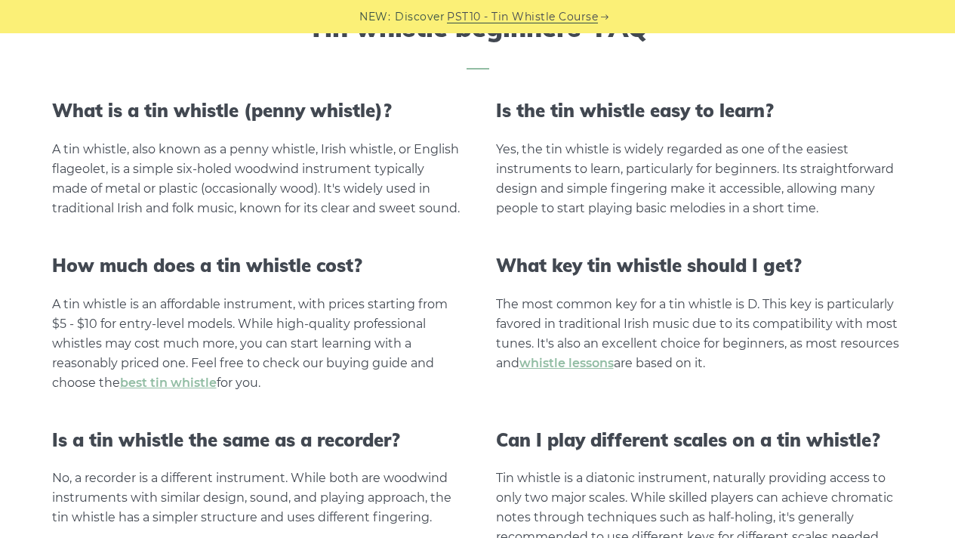
scroll to position [2709, 0]
drag, startPoint x: 204, startPoint y: 246, endPoint x: 26, endPoint y: 143, distance: 206.0
click at [26, 143] on div "Tin whistle beginners' FAQ What is a tin whistle (penny whistle)? A tin whistle…" at bounding box center [478, 297] width 924 height 570
copy div "A tin whistle, also known as a penny whistle, Irish whistle, or English flageol…"
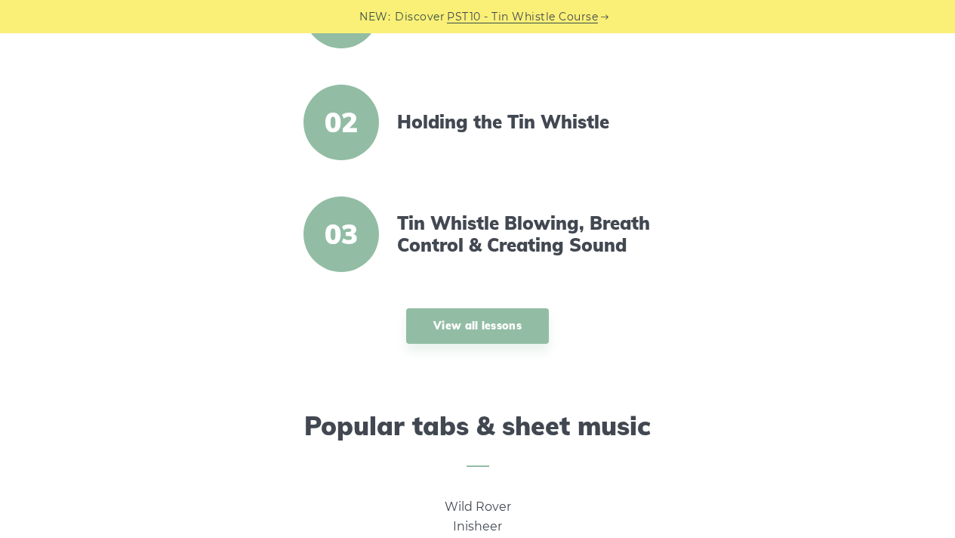
scroll to position [288, 0]
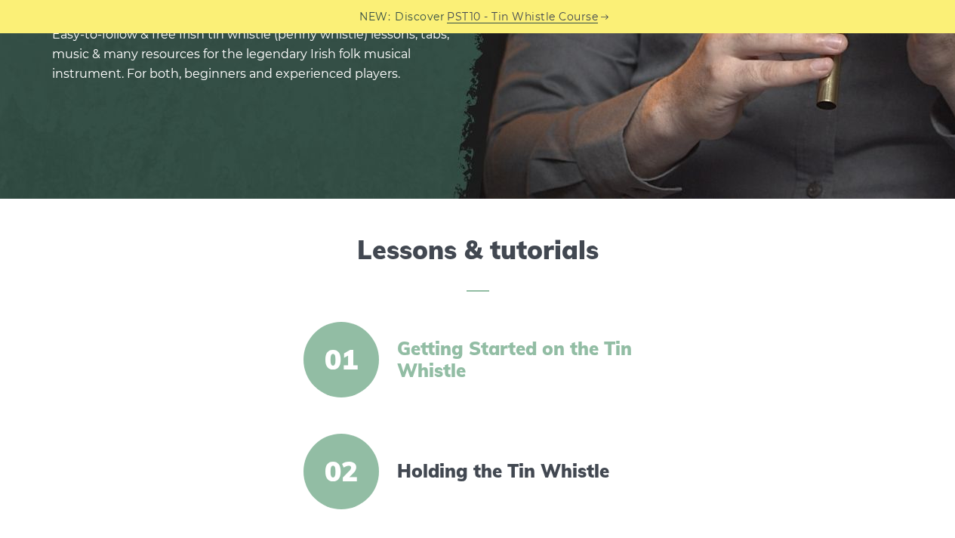
click at [484, 340] on link "Getting Started on the Tin Whistle" at bounding box center [527, 360] width 260 height 44
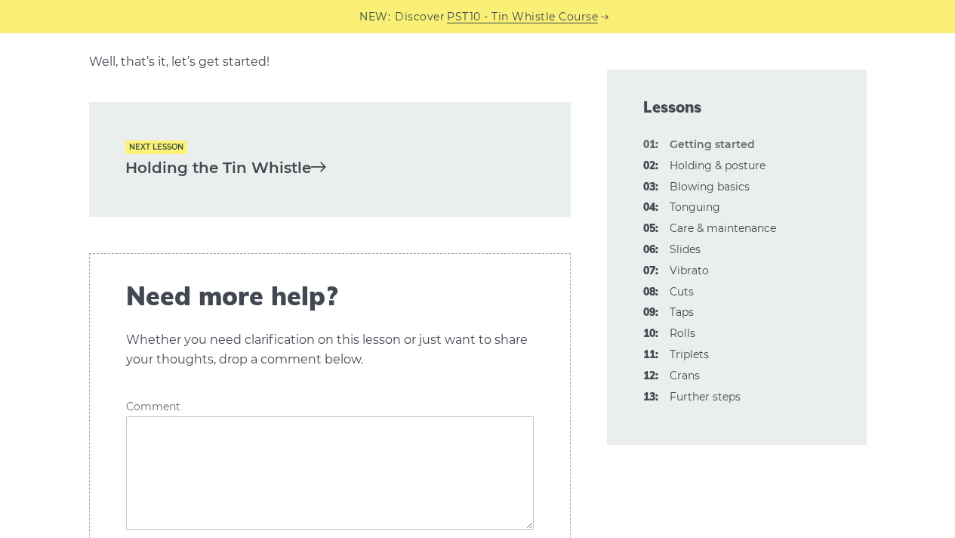
scroll to position [3319, 0]
click at [226, 179] on link "Holding the Tin Whistle" at bounding box center [329, 168] width 409 height 25
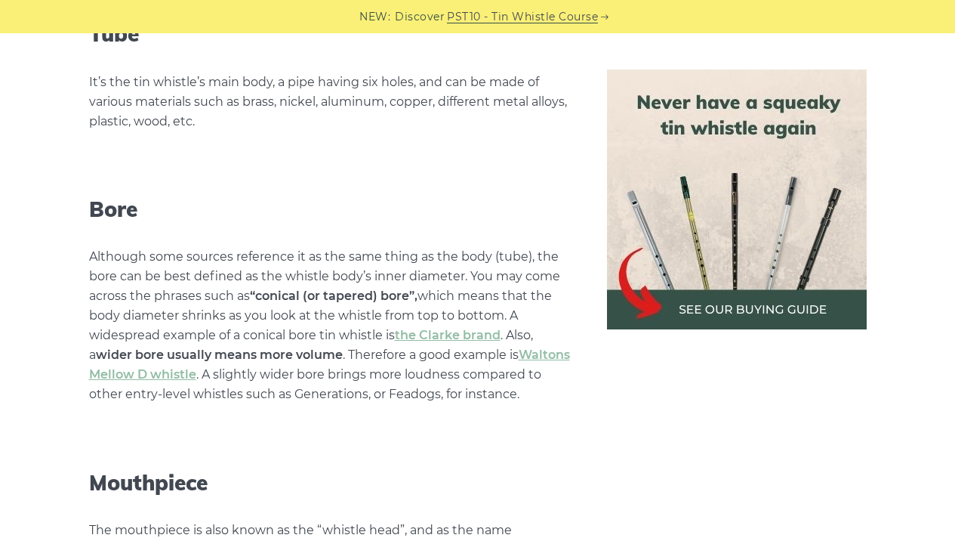
scroll to position [1062, 0]
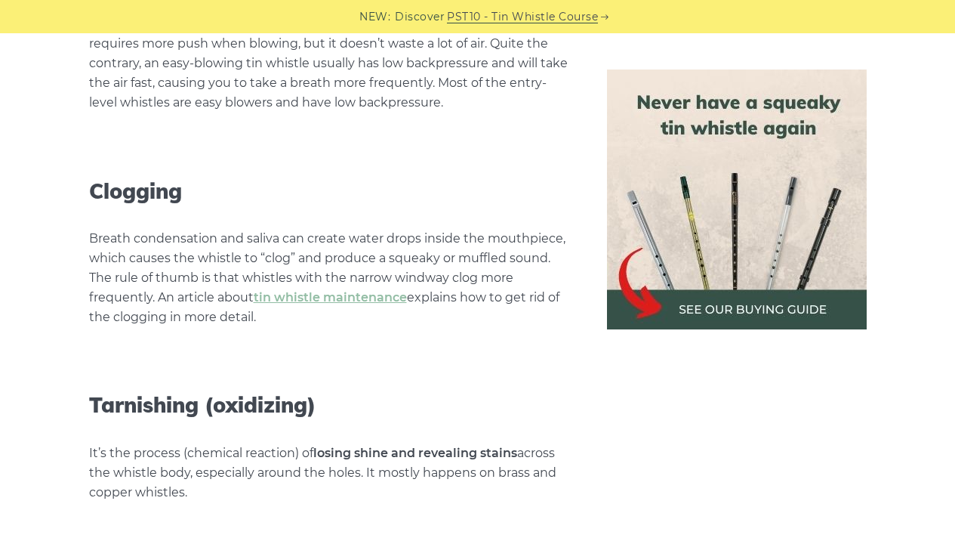
scroll to position [6250, 0]
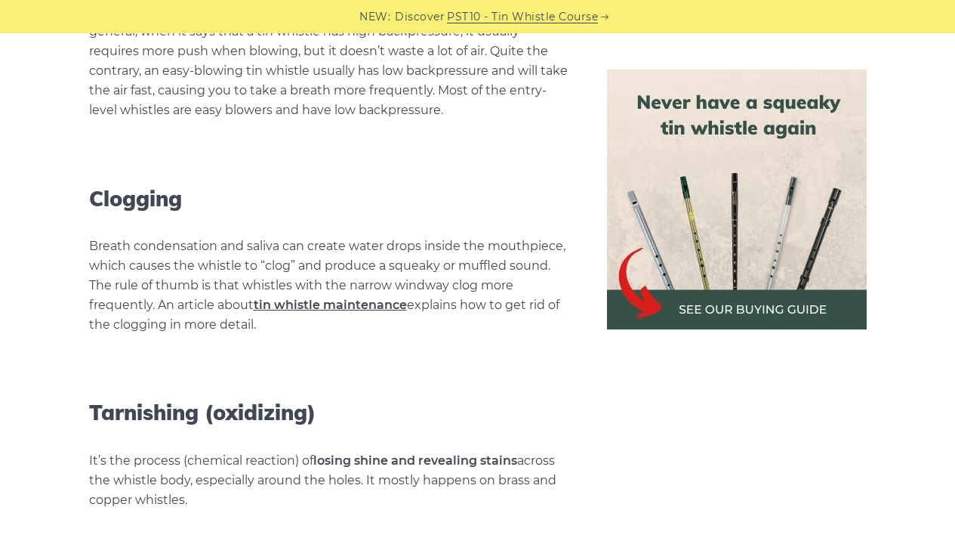
click at [370, 297] on link "tin whistle maintenance" at bounding box center [330, 304] width 153 height 14
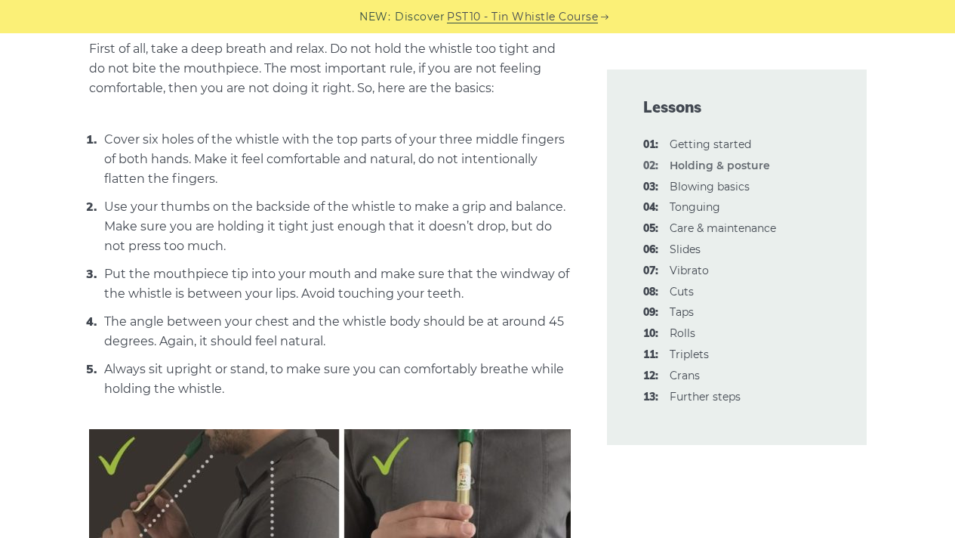
scroll to position [571, 0]
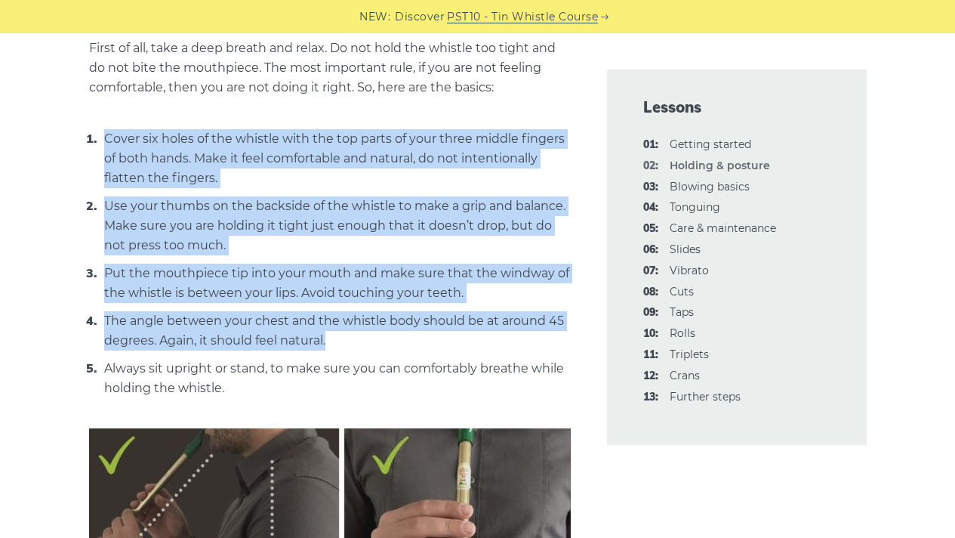
drag, startPoint x: 371, startPoint y: 347, endPoint x: 77, endPoint y: 123, distance: 369.1
copy ol "Cover six holes of the whistle with the top parts of your three middle fingers …"
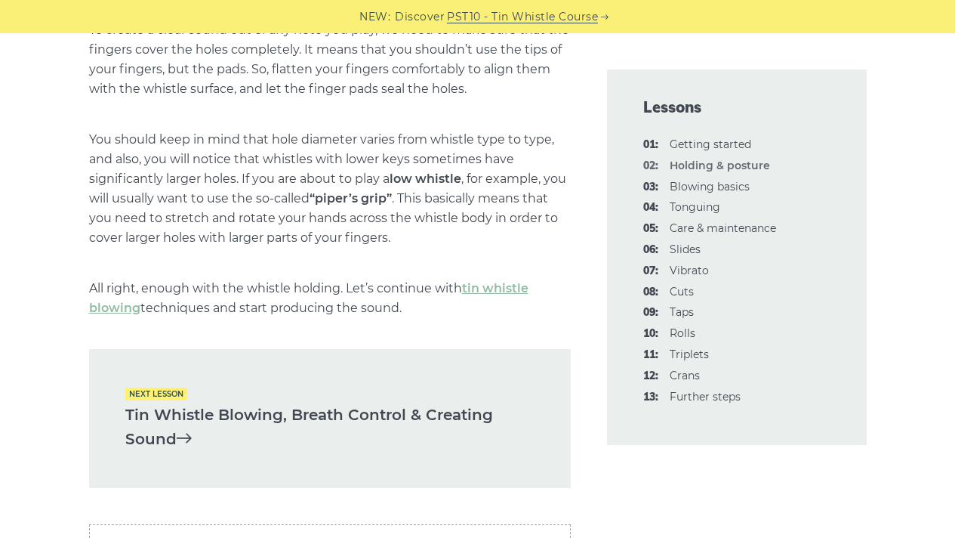
scroll to position [2093, 0]
click at [147, 415] on link "Tin Whistle Blowing, Breath Control & Creating Sound" at bounding box center [329, 427] width 409 height 49
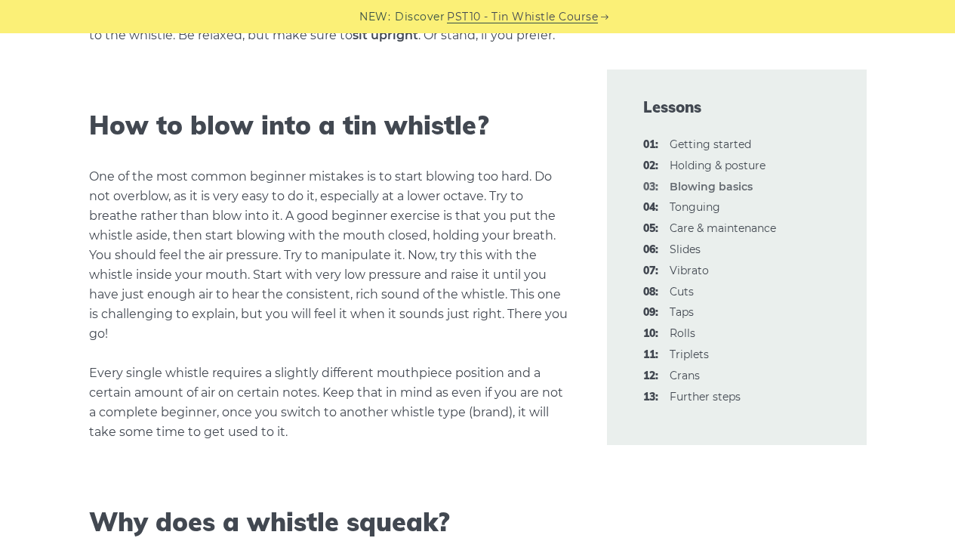
scroll to position [1177, 0]
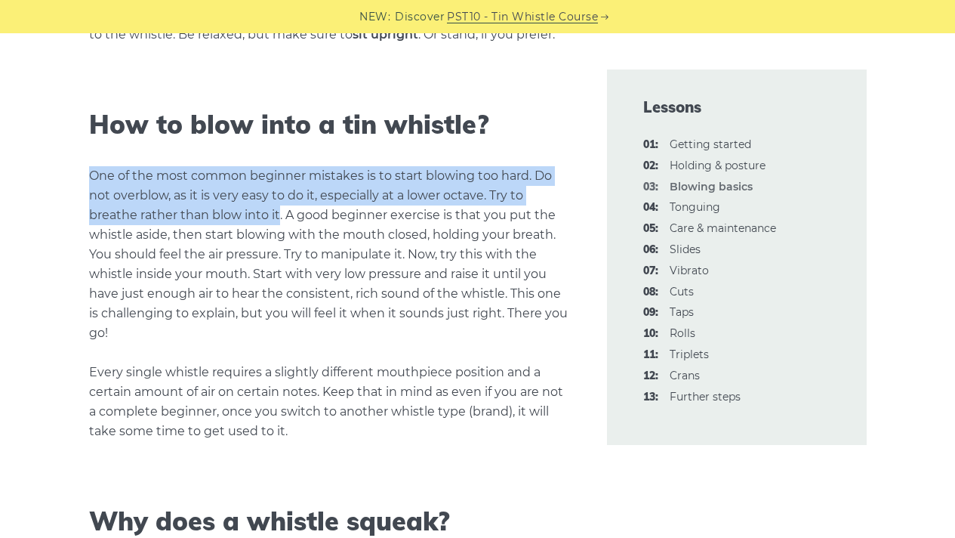
drag, startPoint x: 62, startPoint y: 175, endPoint x: 279, endPoint y: 218, distance: 220.9
copy p "One of the most common beginner mistakes is to start blowing too hard. Do not o…"
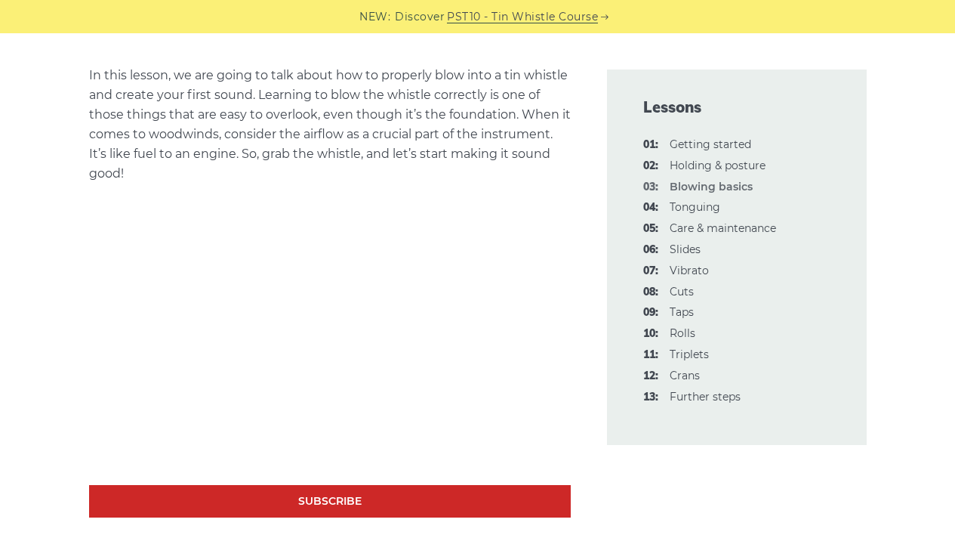
scroll to position [0, 0]
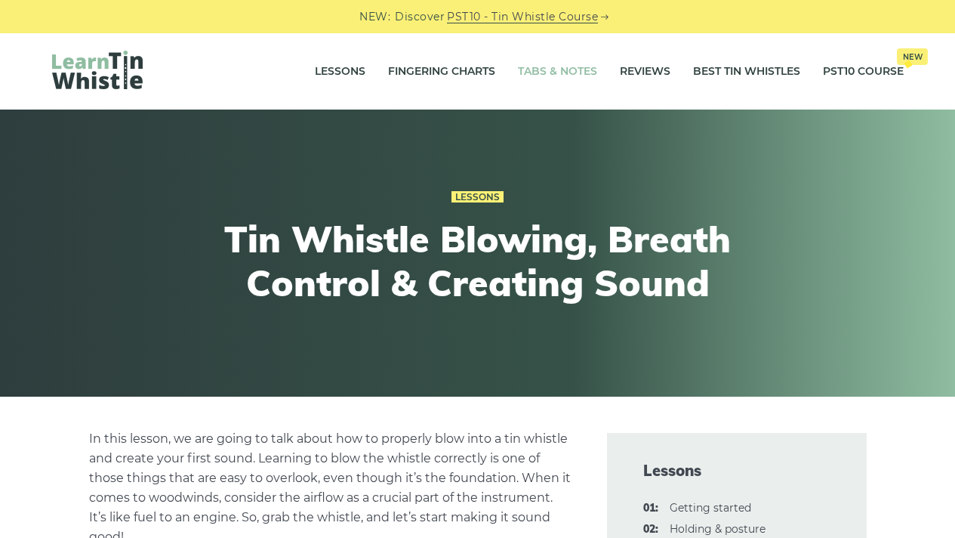
click at [523, 76] on link "Tabs & Notes" at bounding box center [557, 72] width 79 height 38
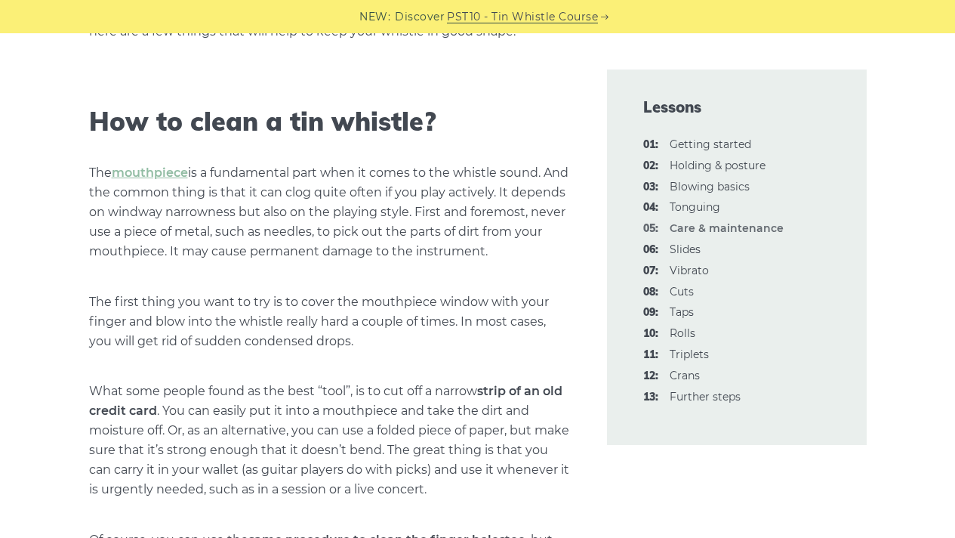
scroll to position [523, 0]
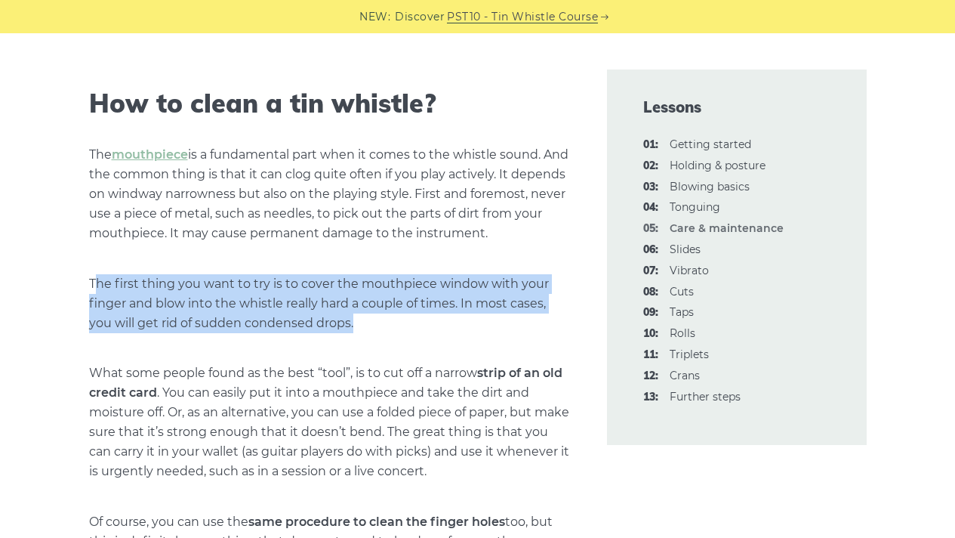
drag, startPoint x: 361, startPoint y: 347, endPoint x: 98, endPoint y: 294, distance: 268.0
click at [98, 294] on p "The first thing you want to try is to cover the mouthpiece window with your fin…" at bounding box center [330, 303] width 482 height 59
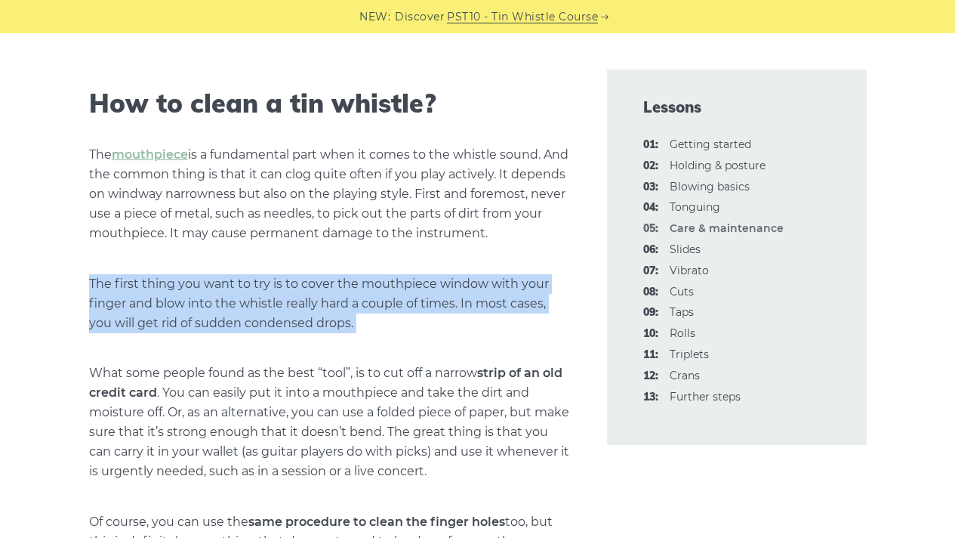
drag, startPoint x: 85, startPoint y: 297, endPoint x: 434, endPoint y: 341, distance: 352.3
copy div "The first thing you want to try is to cover the mouthpiece window with your fin…"
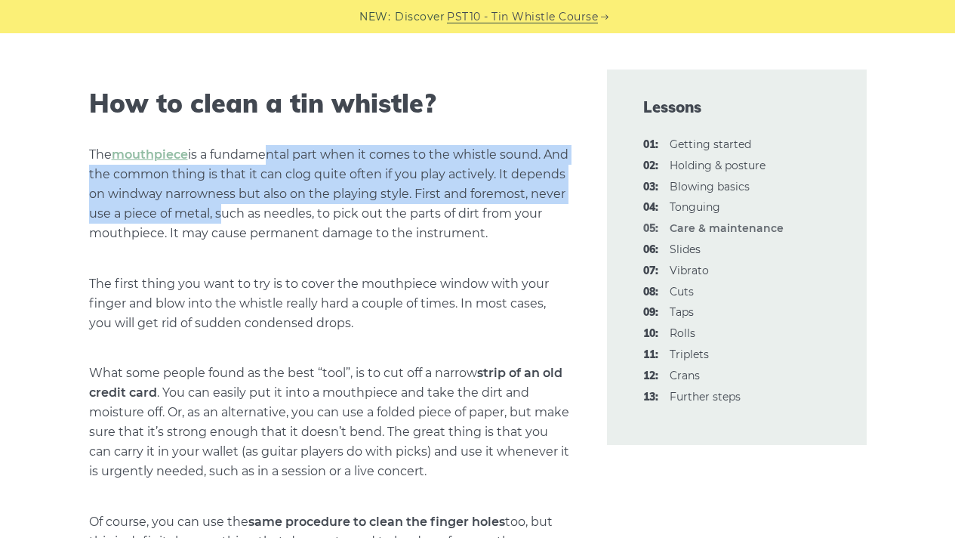
drag, startPoint x: 260, startPoint y: 160, endPoint x: 365, endPoint y: 254, distance: 140.6
click at [365, 243] on p "The mouthpiece is a fundamental part when it comes to the whistle sound. And th…" at bounding box center [330, 194] width 482 height 98
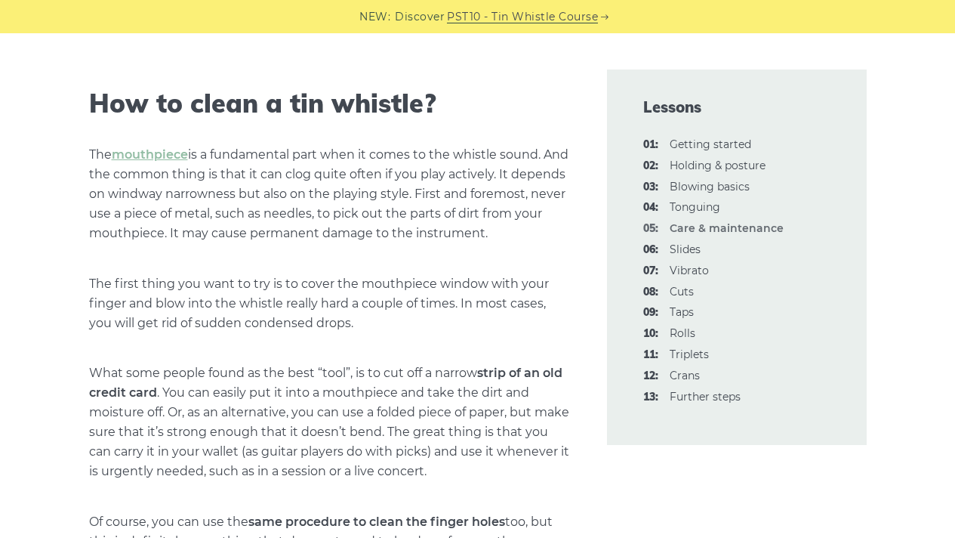
drag, startPoint x: 310, startPoint y: 254, endPoint x: 256, endPoint y: 193, distance: 81.3
click at [256, 193] on p "The mouthpiece is a fundamental part when it comes to the whistle sound. And th…" at bounding box center [330, 194] width 482 height 98
drag, startPoint x: 219, startPoint y: 210, endPoint x: 445, endPoint y: 271, distance: 233.9
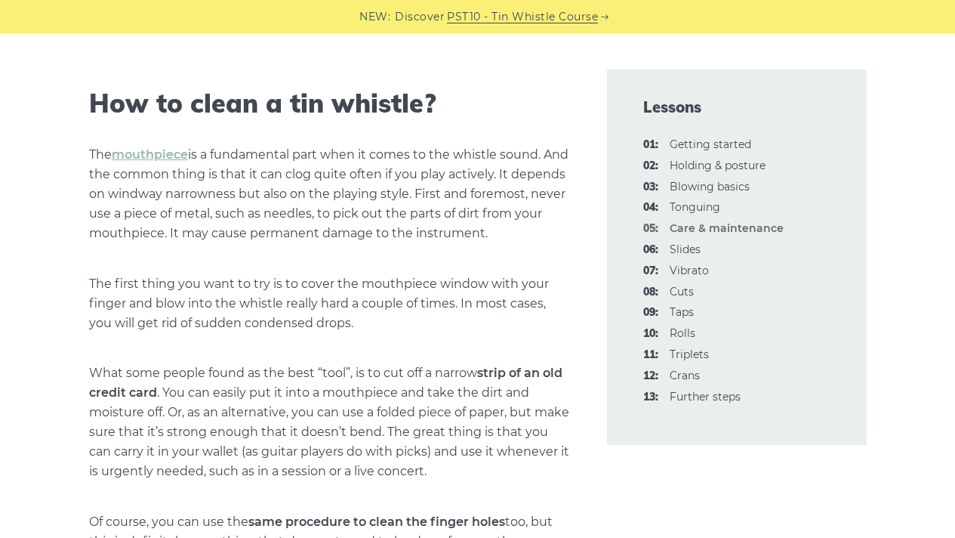
drag, startPoint x: 146, startPoint y: 196, endPoint x: 304, endPoint y: 254, distance: 167.5
click at [304, 243] on p "The mouthpiece is a fundamental part when it comes to the whistle sound. And th…" at bounding box center [330, 194] width 482 height 98
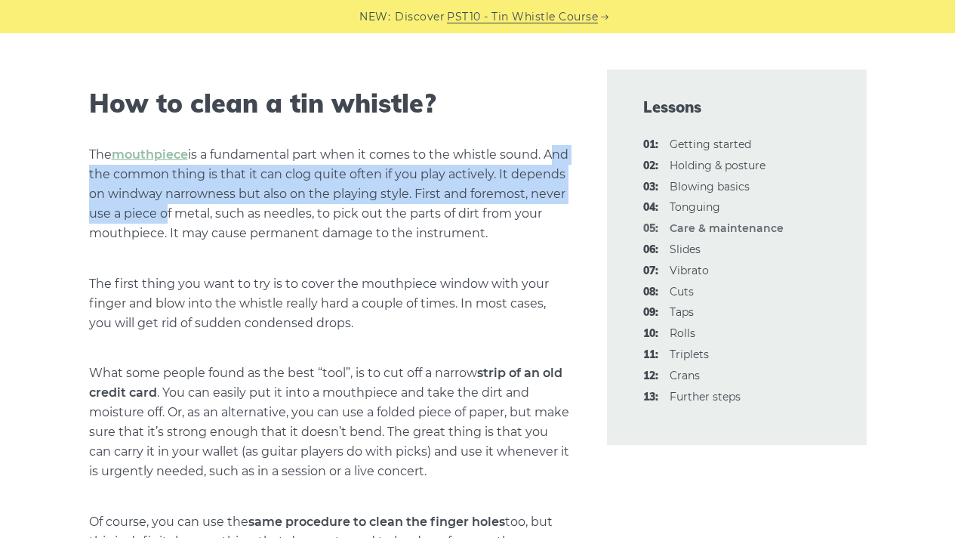
drag, startPoint x: 67, startPoint y: 165, endPoint x: 348, endPoint y: 227, distance: 287.8
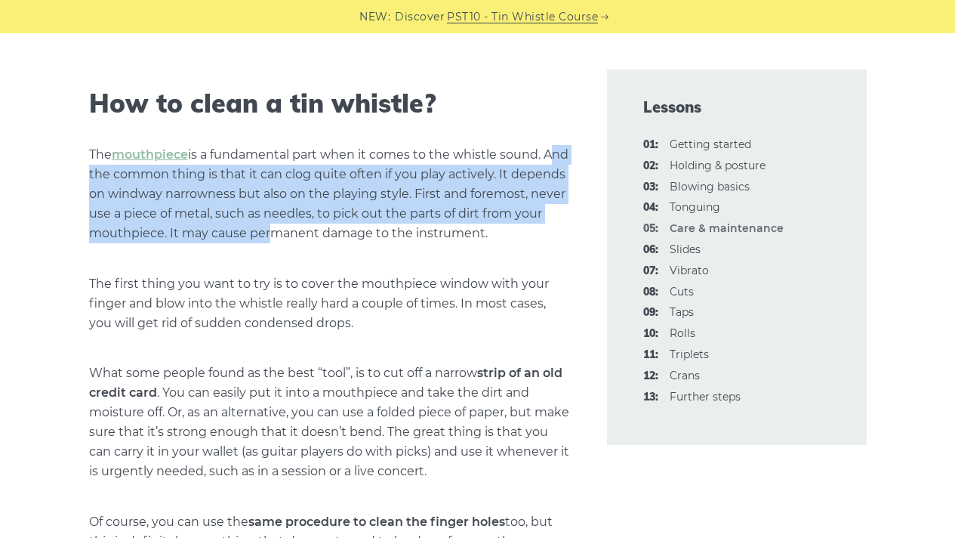
click at [348, 227] on p "The mouthpiece is a fundamental part when it comes to the whistle sound. And th…" at bounding box center [330, 194] width 482 height 98
drag, startPoint x: 85, startPoint y: 178, endPoint x: 313, endPoint y: 254, distance: 240.4
click at [313, 243] on p "The mouthpiece is a fundamental part when it comes to the whistle sound. And th…" at bounding box center [330, 194] width 482 height 98
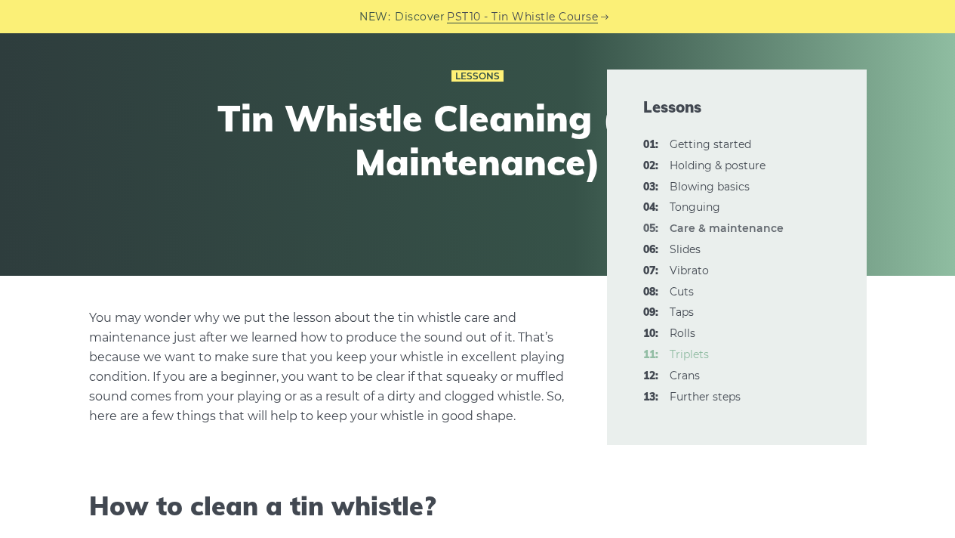
scroll to position [0, 0]
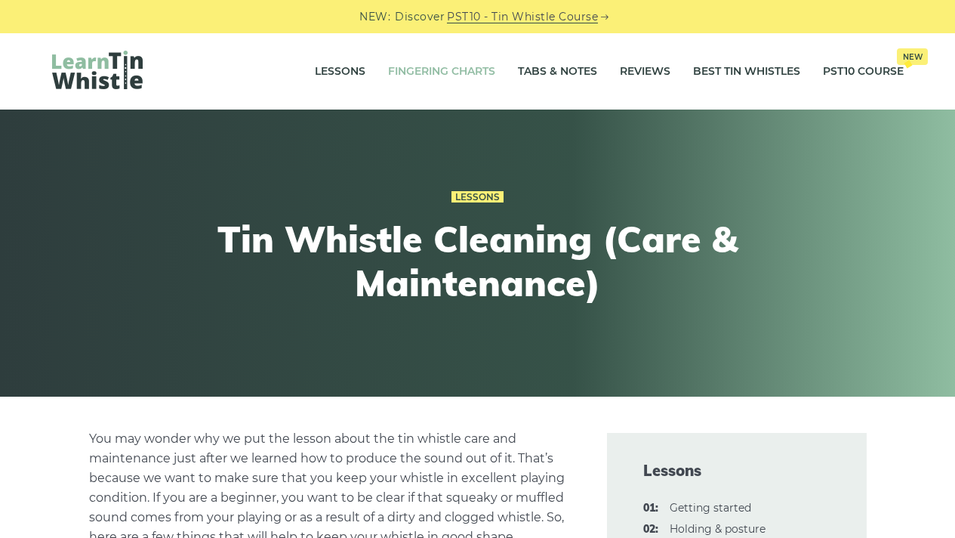
click at [427, 71] on link "Fingering Charts" at bounding box center [441, 72] width 107 height 38
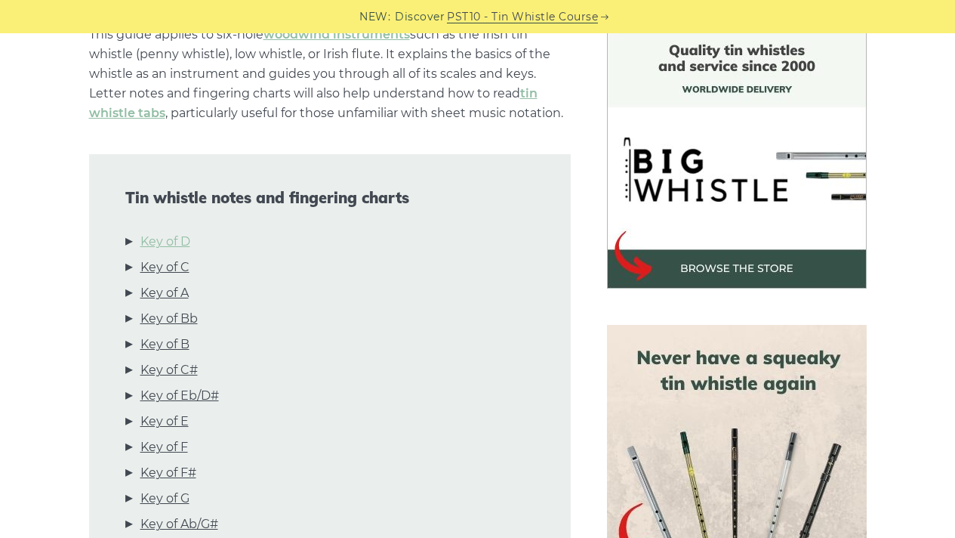
click at [182, 240] on link "Key of D" at bounding box center [165, 242] width 50 height 20
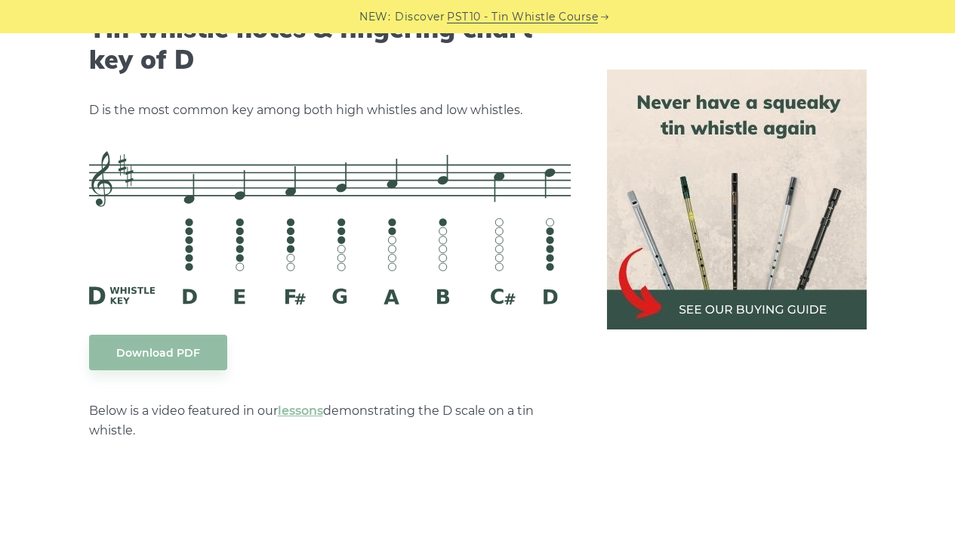
scroll to position [2397, 0]
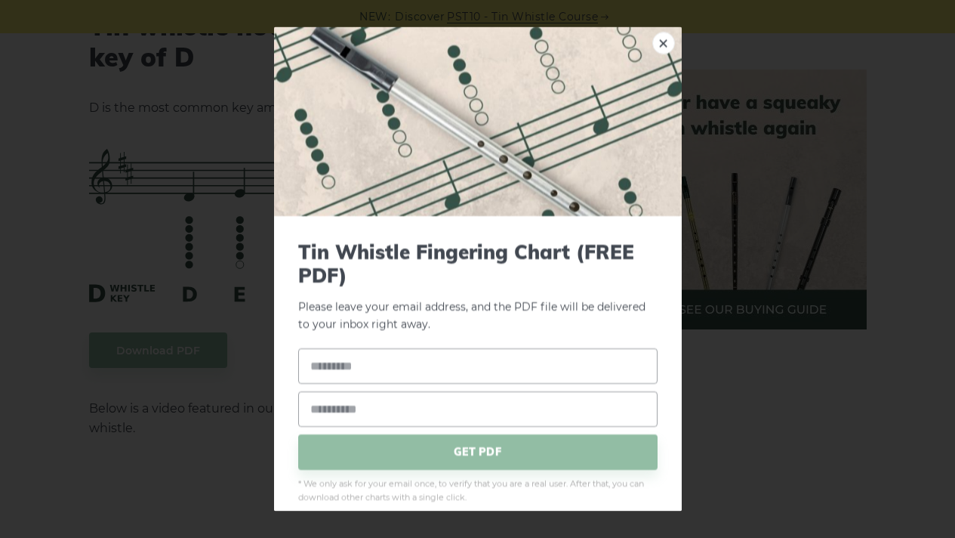
click at [353, 347] on form "Tin Whistle Fingering Chart (FREE PDF) Please leave your email address, and the…" at bounding box center [477, 372] width 359 height 264
click at [358, 374] on input "text" at bounding box center [477, 364] width 359 height 35
type input "******"
click at [359, 417] on input "email" at bounding box center [477, 407] width 359 height 35
type input "**********"
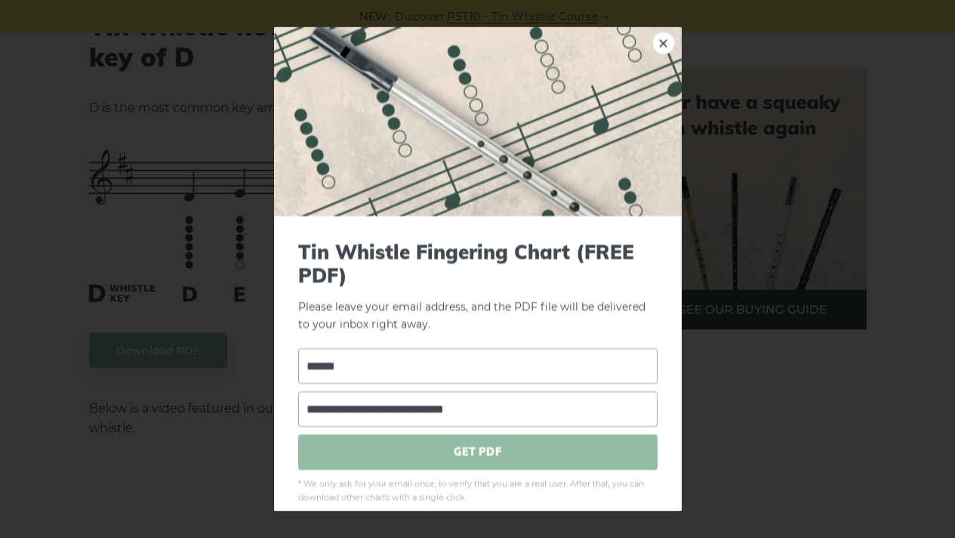
click at [380, 452] on span "GET PDF" at bounding box center [477, 450] width 359 height 35
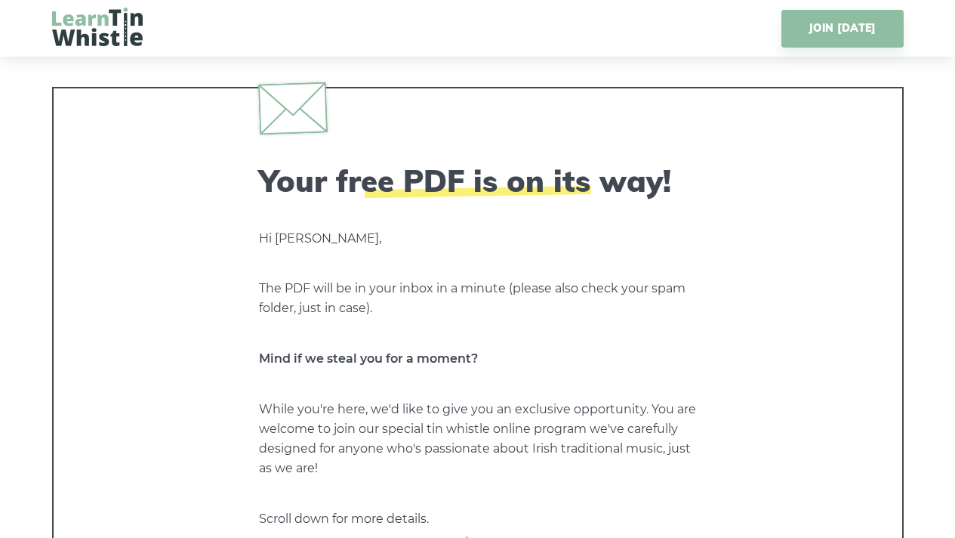
click at [766, 174] on div "Your free PDF is on its way! Hi [PERSON_NAME], The PDF will be in your inbox in…" at bounding box center [478, 339] width 852 height 504
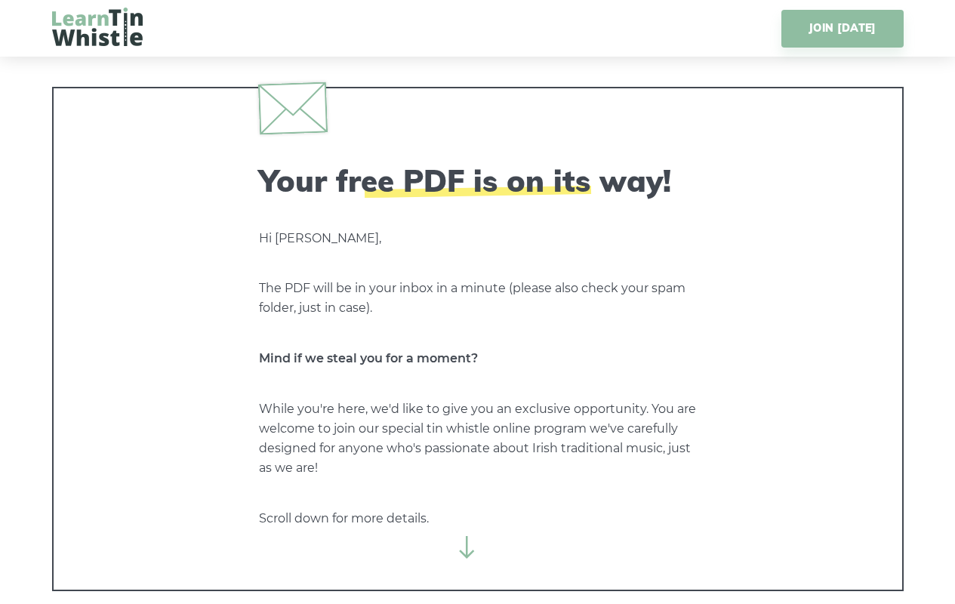
click at [875, 205] on div "Your free PDF is on its way! Hi Cecily, The PDF will be in your inbox in a minu…" at bounding box center [478, 339] width 852 height 504
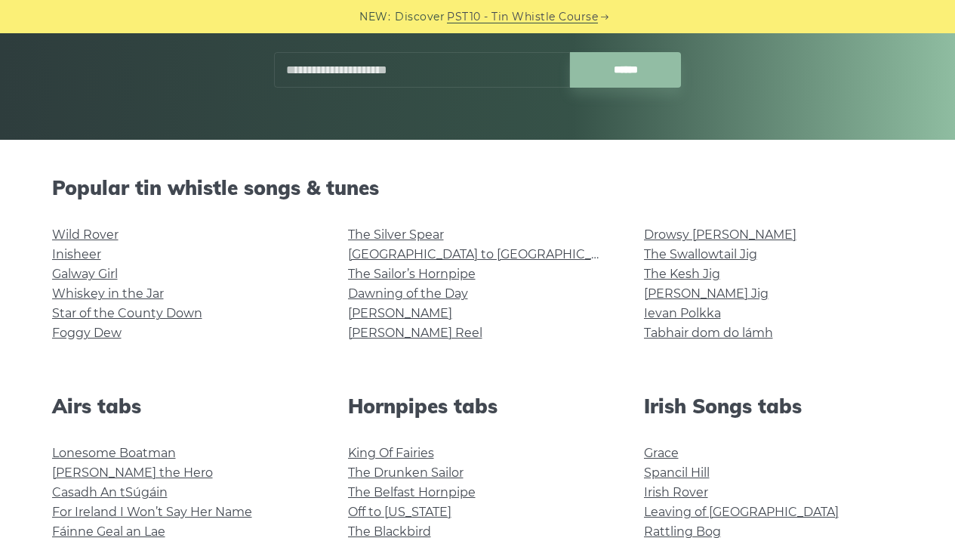
scroll to position [281, 0]
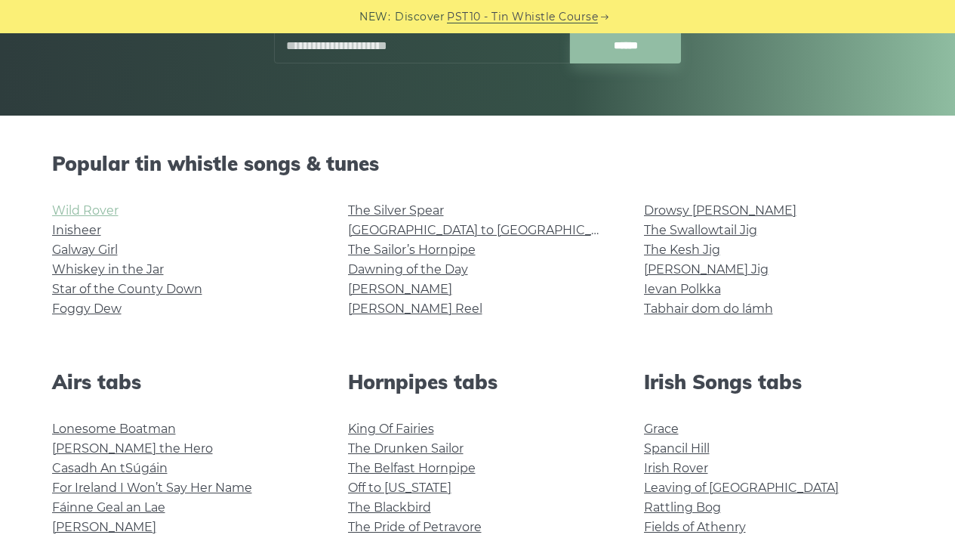
click at [78, 209] on link "Wild Rover" at bounding box center [85, 210] width 66 height 14
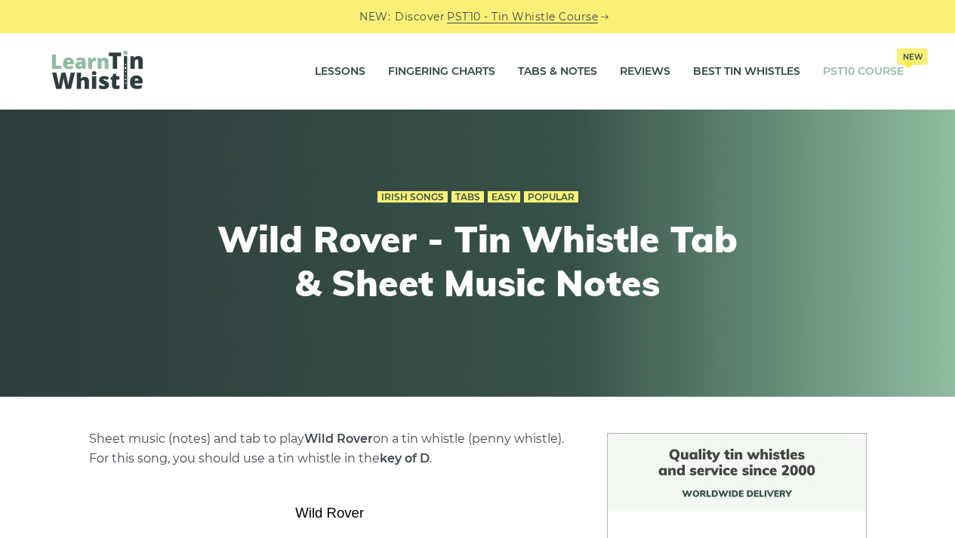
click at [880, 66] on link "PST10 Course New" at bounding box center [863, 72] width 81 height 38
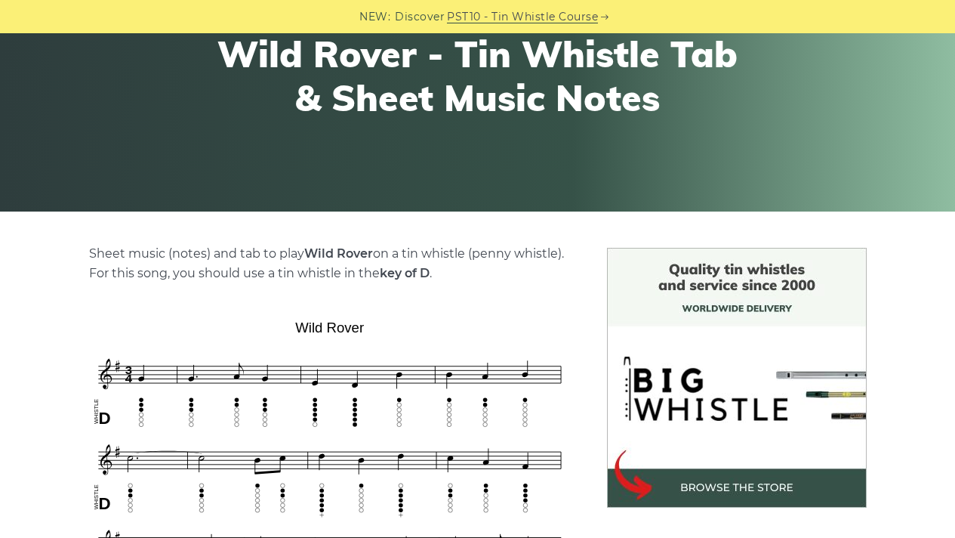
scroll to position [183, 0]
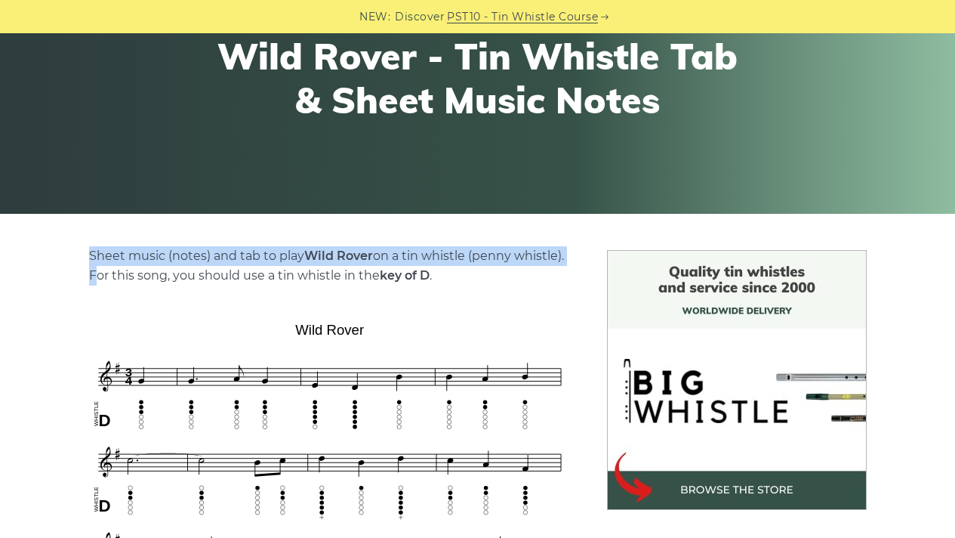
drag, startPoint x: 143, startPoint y: 227, endPoint x: 14, endPoint y: 285, distance: 141.6
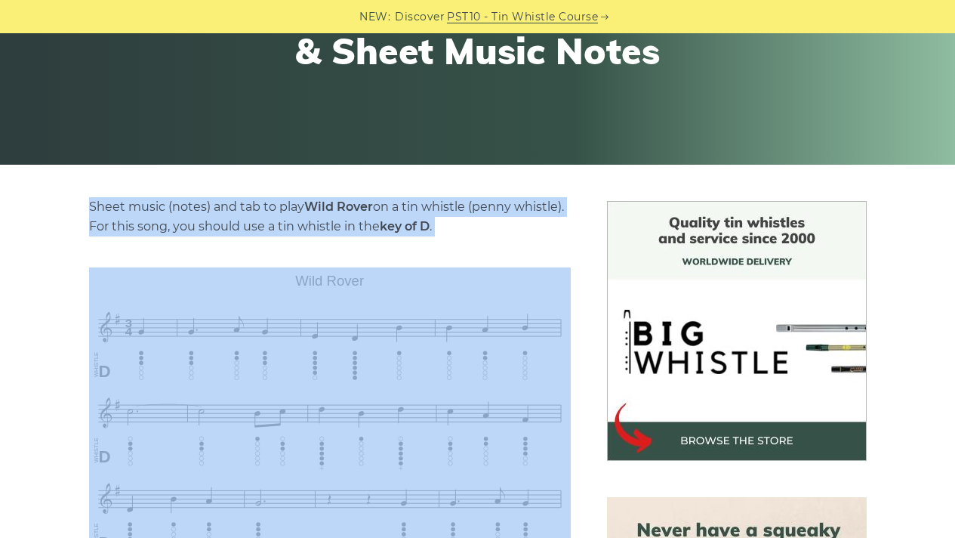
scroll to position [236, 0]
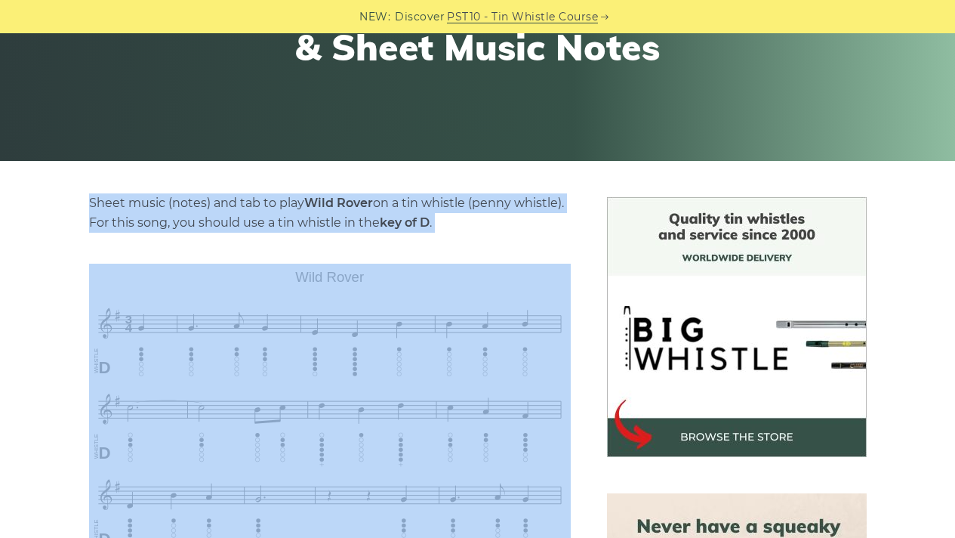
drag, startPoint x: 54, startPoint y: 254, endPoint x: 408, endPoint y: 301, distance: 357.2
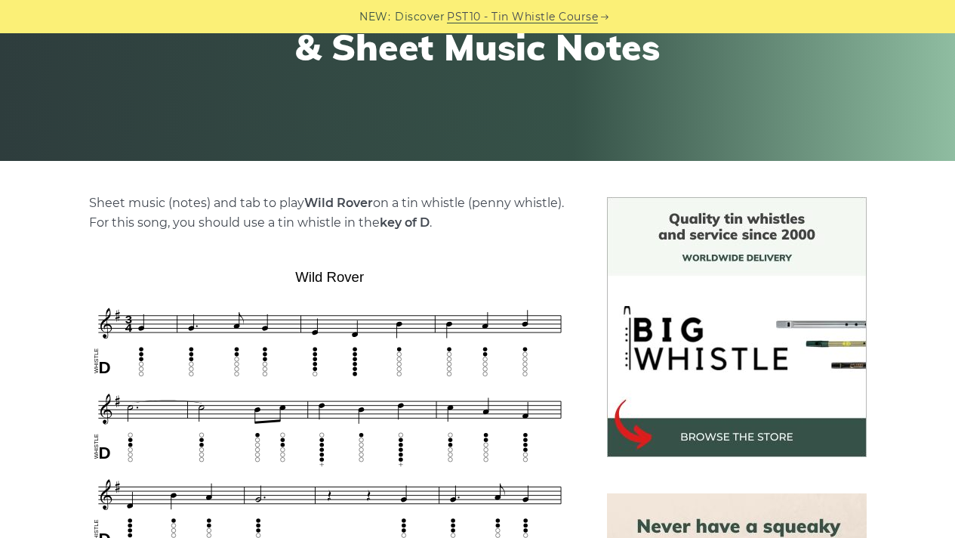
drag, startPoint x: 382, startPoint y: 291, endPoint x: 76, endPoint y: 200, distance: 318.9
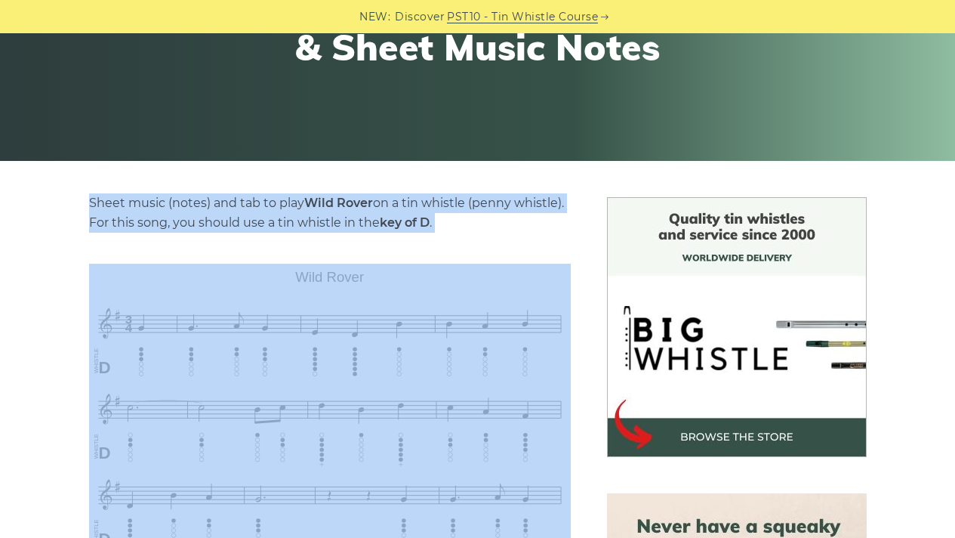
drag, startPoint x: 76, startPoint y: 200, endPoint x: 396, endPoint y: 275, distance: 328.8
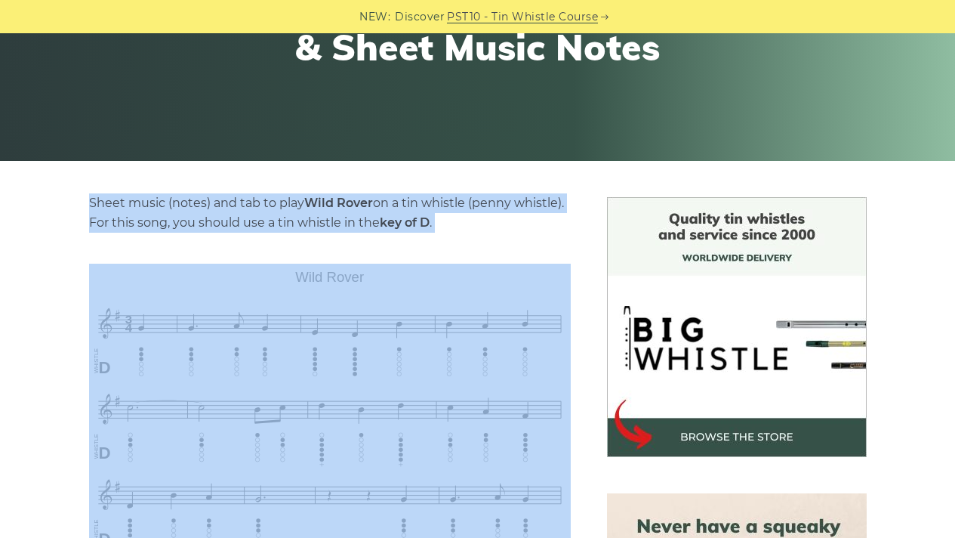
drag, startPoint x: 462, startPoint y: 255, endPoint x: 58, endPoint y: 131, distance: 422.7
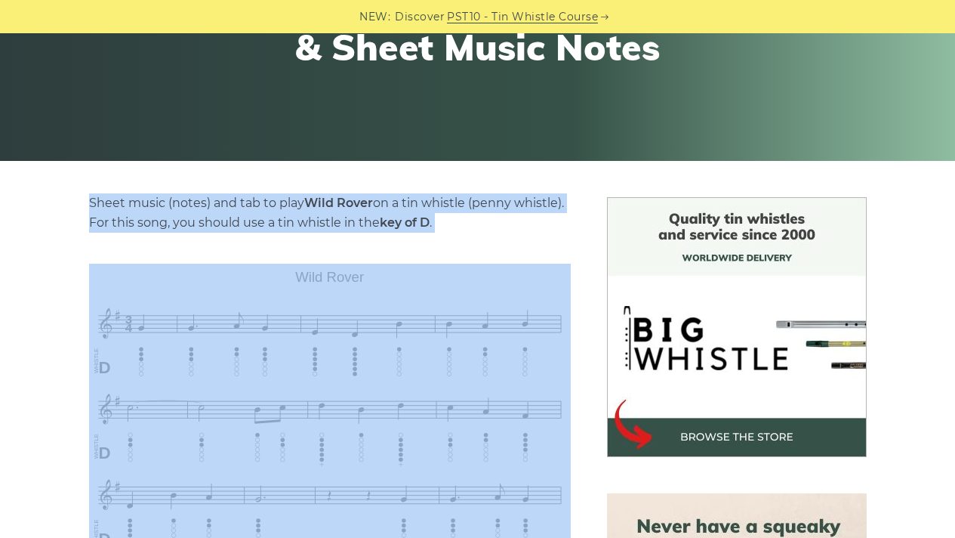
scroll to position [287, 0]
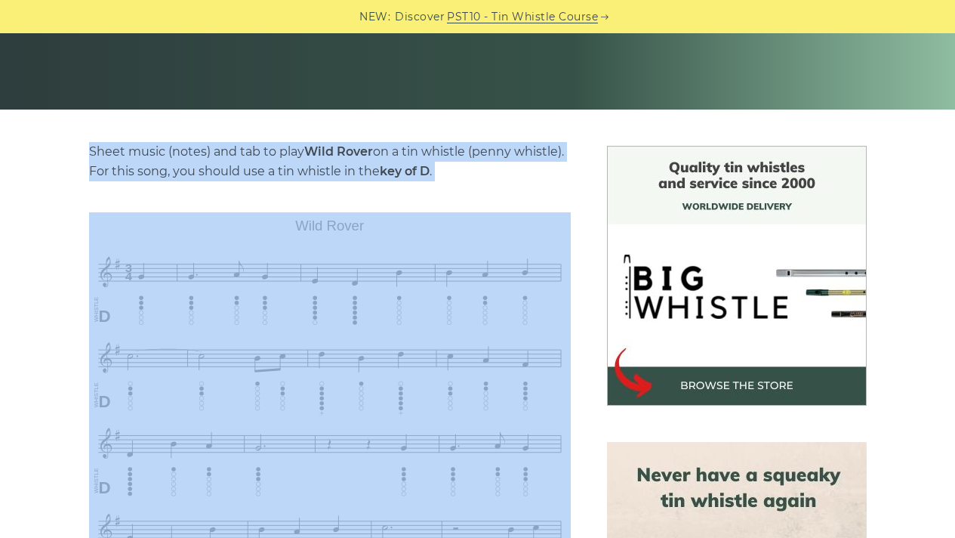
drag, startPoint x: 64, startPoint y: 205, endPoint x: 171, endPoint y: 320, distance: 156.5
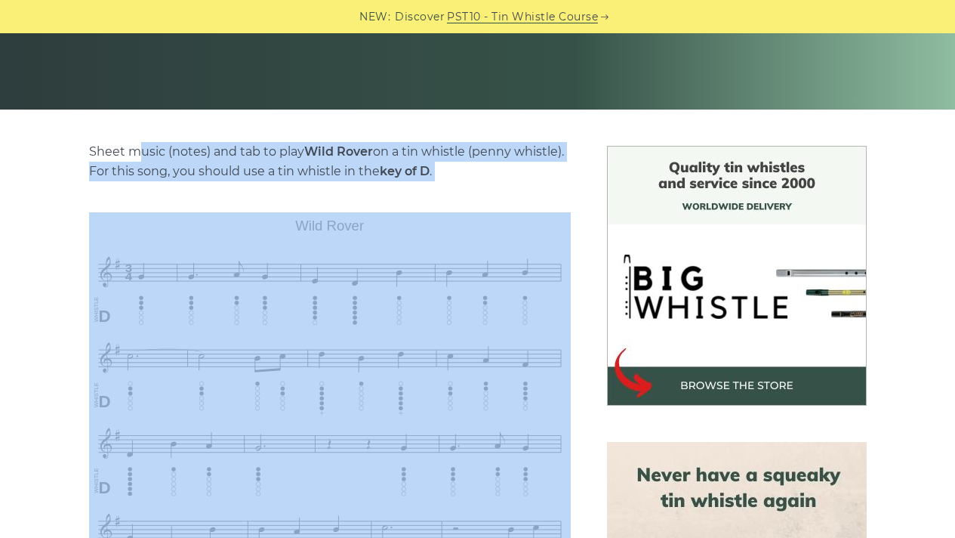
drag, startPoint x: 140, startPoint y: 159, endPoint x: 371, endPoint y: 458, distance: 377.7
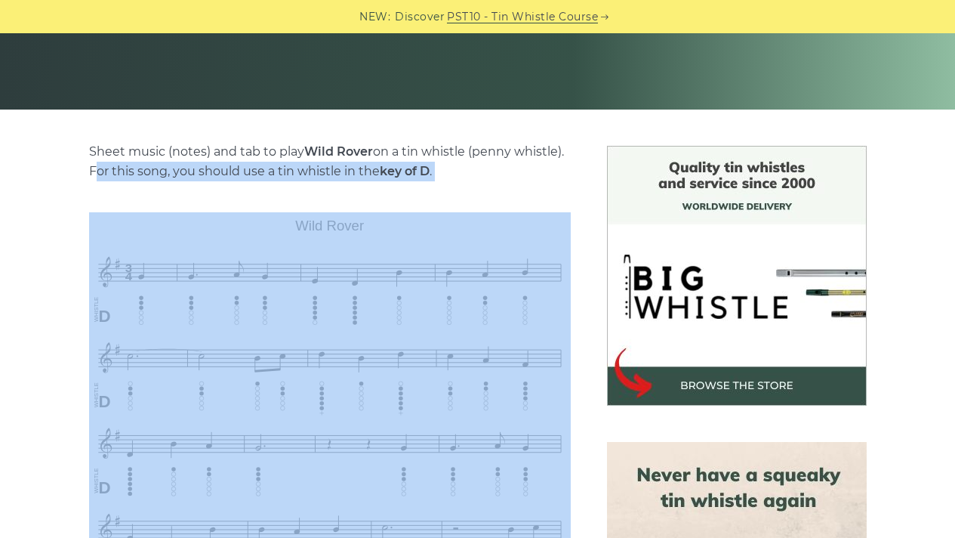
drag, startPoint x: 70, startPoint y: 167, endPoint x: 600, endPoint y: 361, distance: 563.8
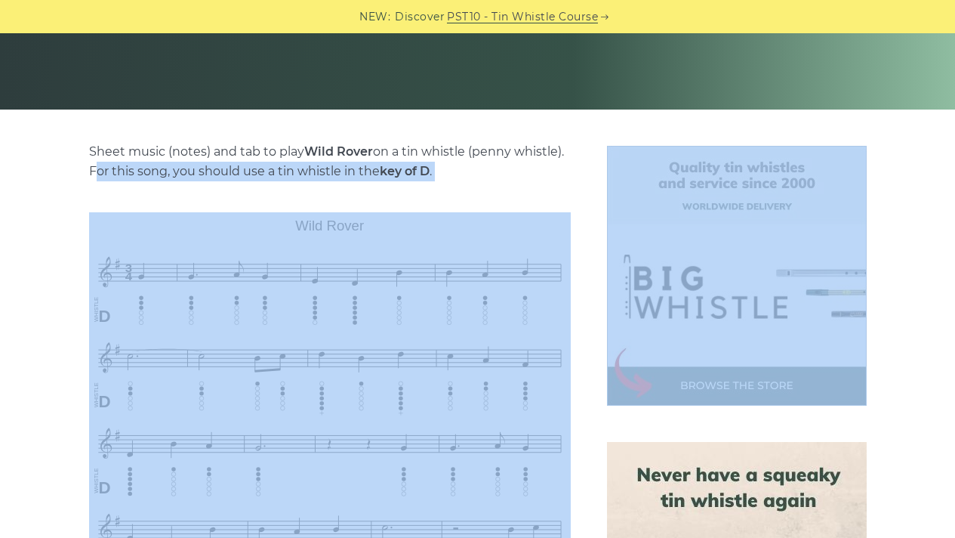
drag, startPoint x: 600, startPoint y: 361, endPoint x: 390, endPoint y: 322, distance: 213.4
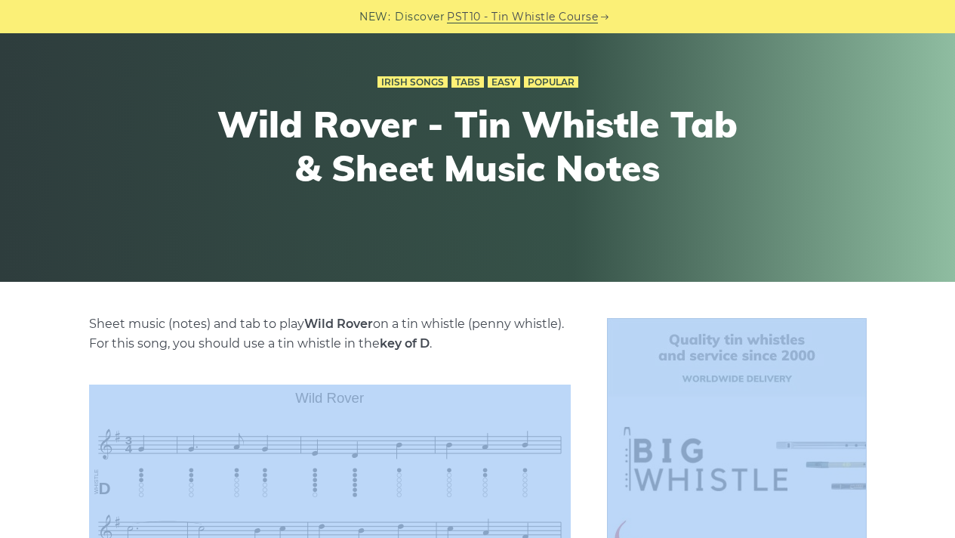
scroll to position [0, 0]
